Goal: Use online tool/utility: Utilize a website feature to perform a specific function

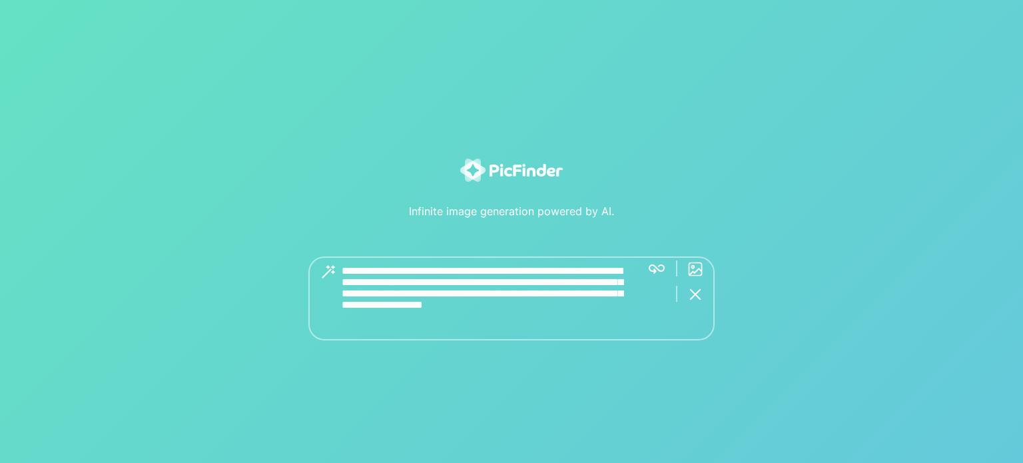
type textarea "**********"
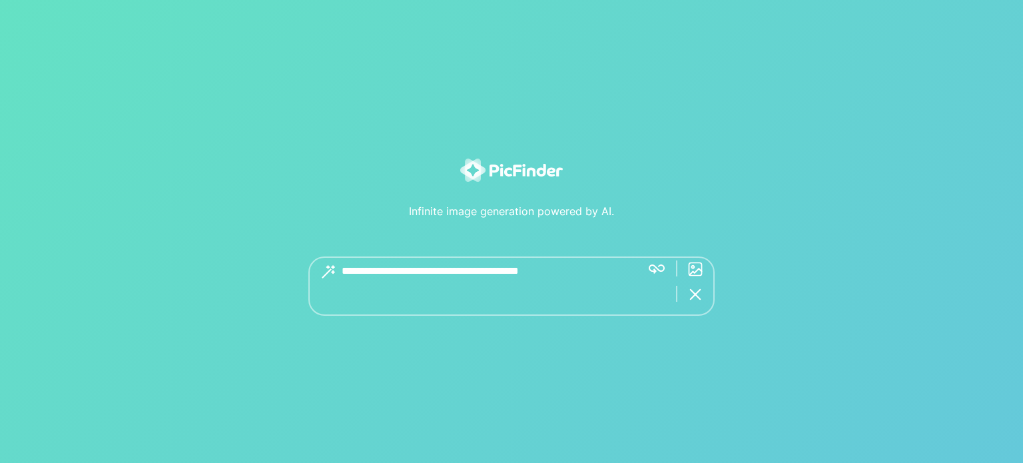
click at [649, 269] on div "Get great images with 5+ word descriptions.." at bounding box center [511, 285] width 406 height 59
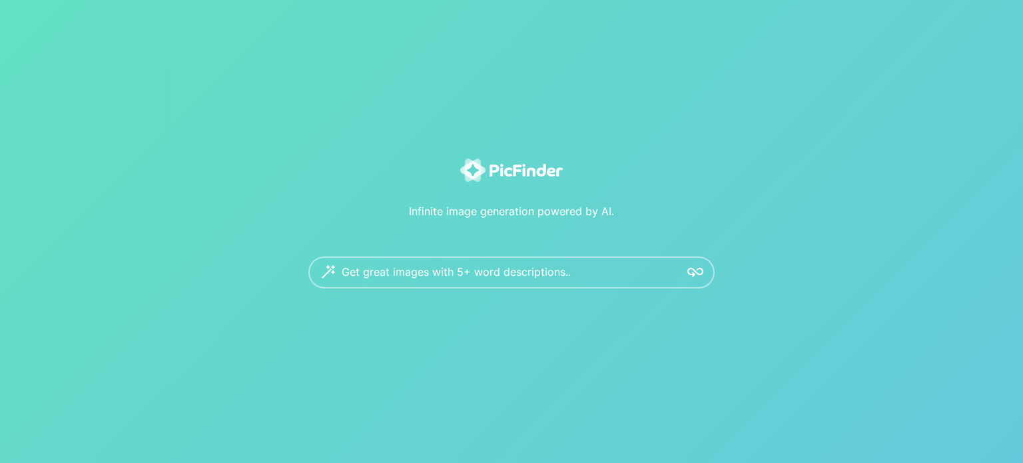
click at [697, 279] on img at bounding box center [695, 272] width 16 height 16
click at [698, 274] on img at bounding box center [695, 272] width 16 height 16
click at [691, 270] on img at bounding box center [695, 272] width 16 height 16
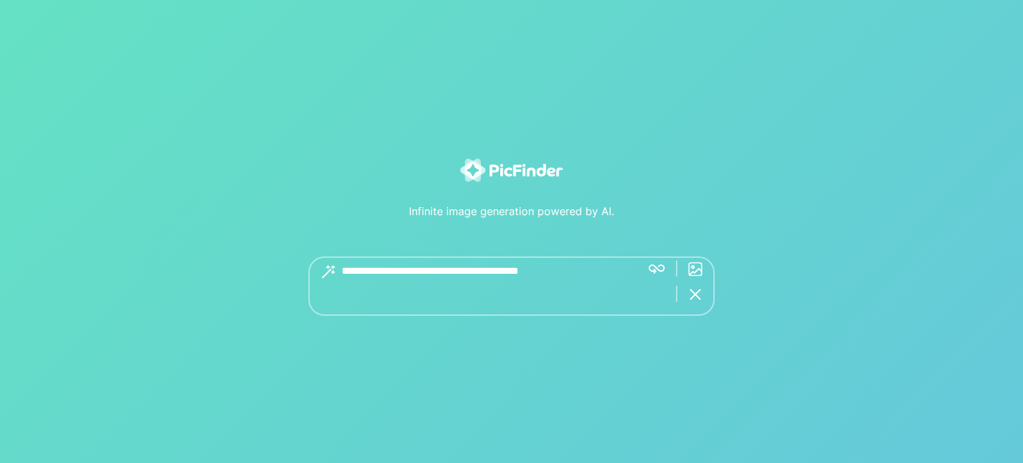
click at [564, 279] on textarea at bounding box center [486, 285] width 289 height 59
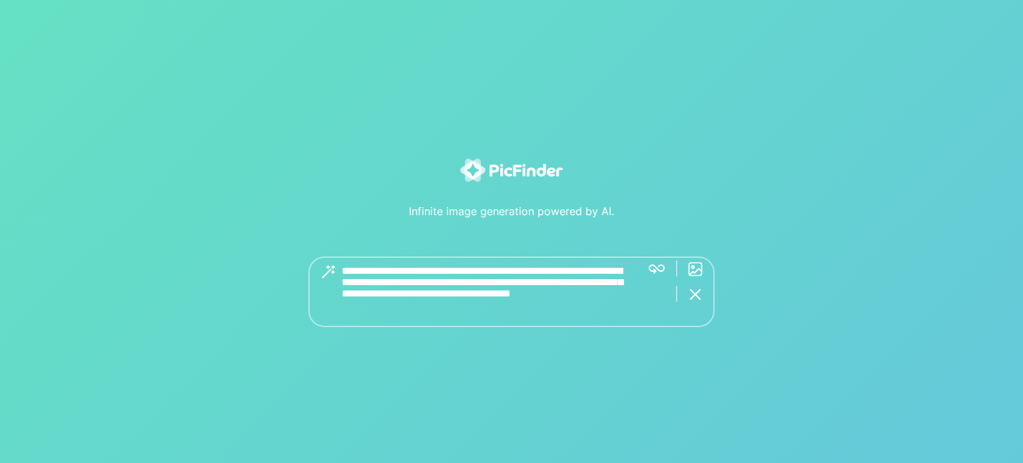
type textarea "**********"
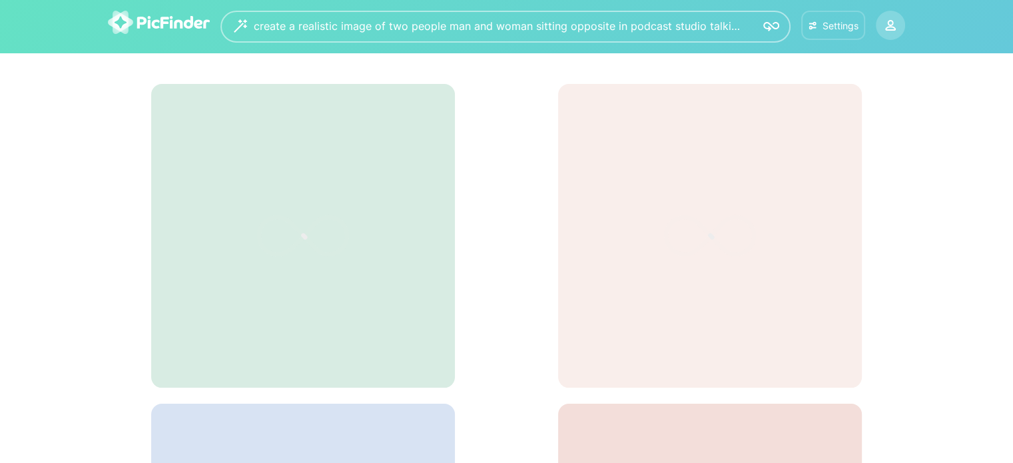
click at [820, 27] on div "Settings" at bounding box center [832, 25] width 53 height 11
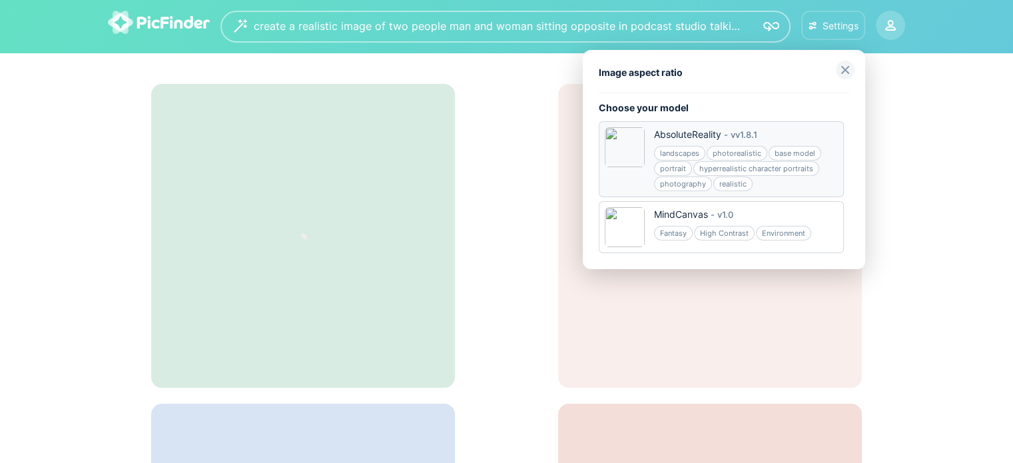
click at [734, 183] on div "realistic" at bounding box center [732, 183] width 39 height 15
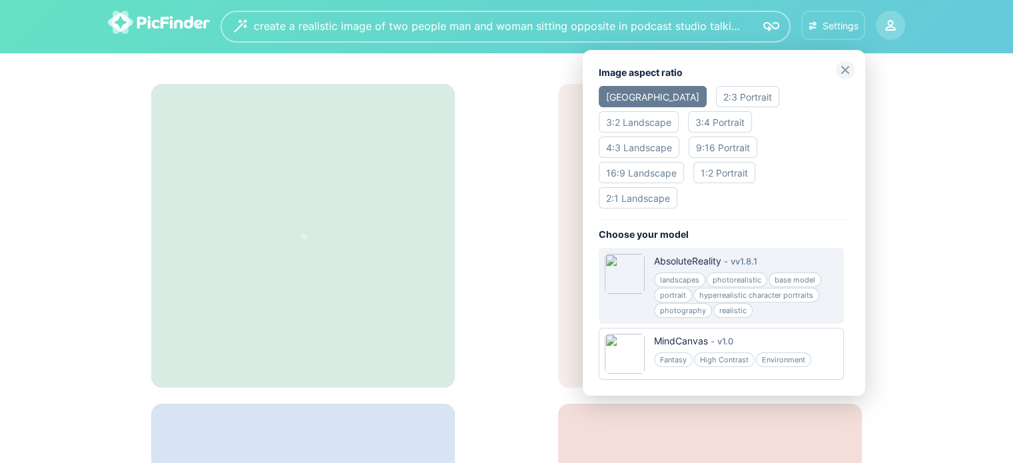
click at [655, 162] on div "16:9 Landscape" at bounding box center [641, 172] width 85 height 21
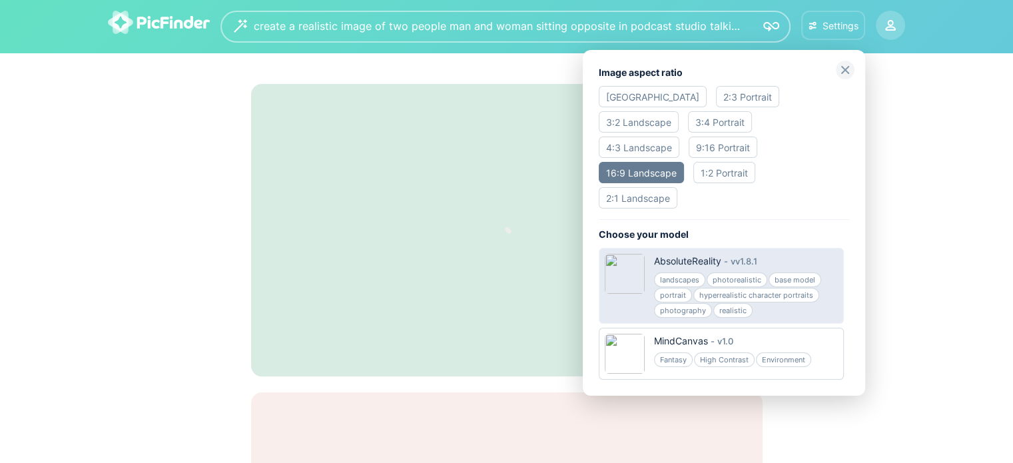
click at [738, 303] on div "realistic" at bounding box center [732, 310] width 39 height 15
click at [897, 86] on div at bounding box center [506, 231] width 1013 height 463
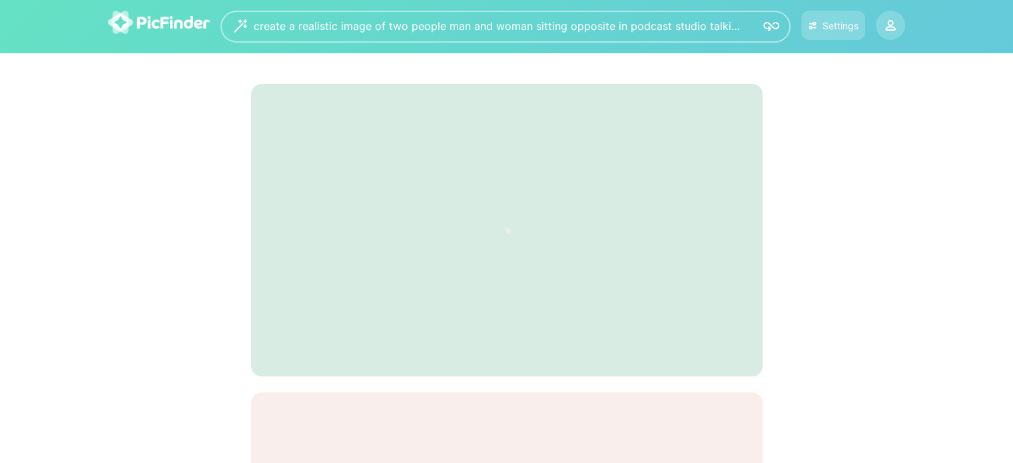
click at [568, 224] on icon at bounding box center [507, 229] width 200 height 133
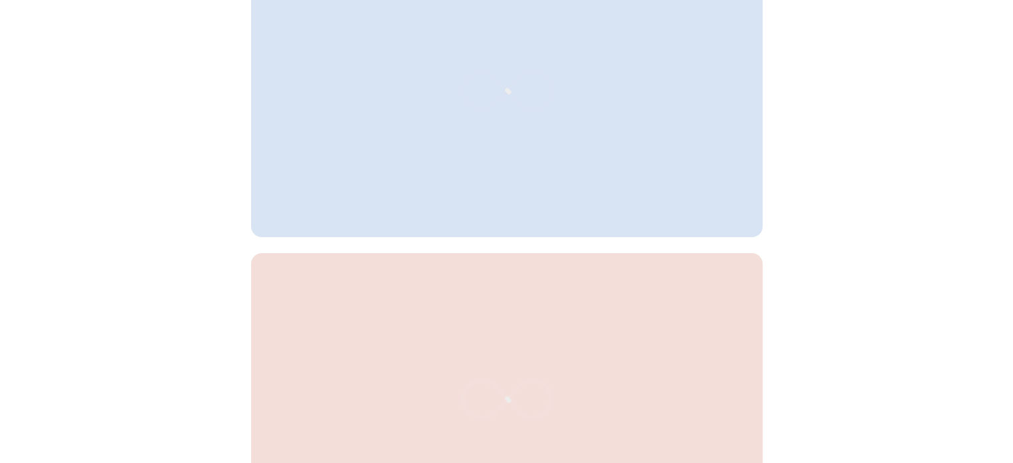
scroll to position [932, 0]
